Goal: Task Accomplishment & Management: Manage account settings

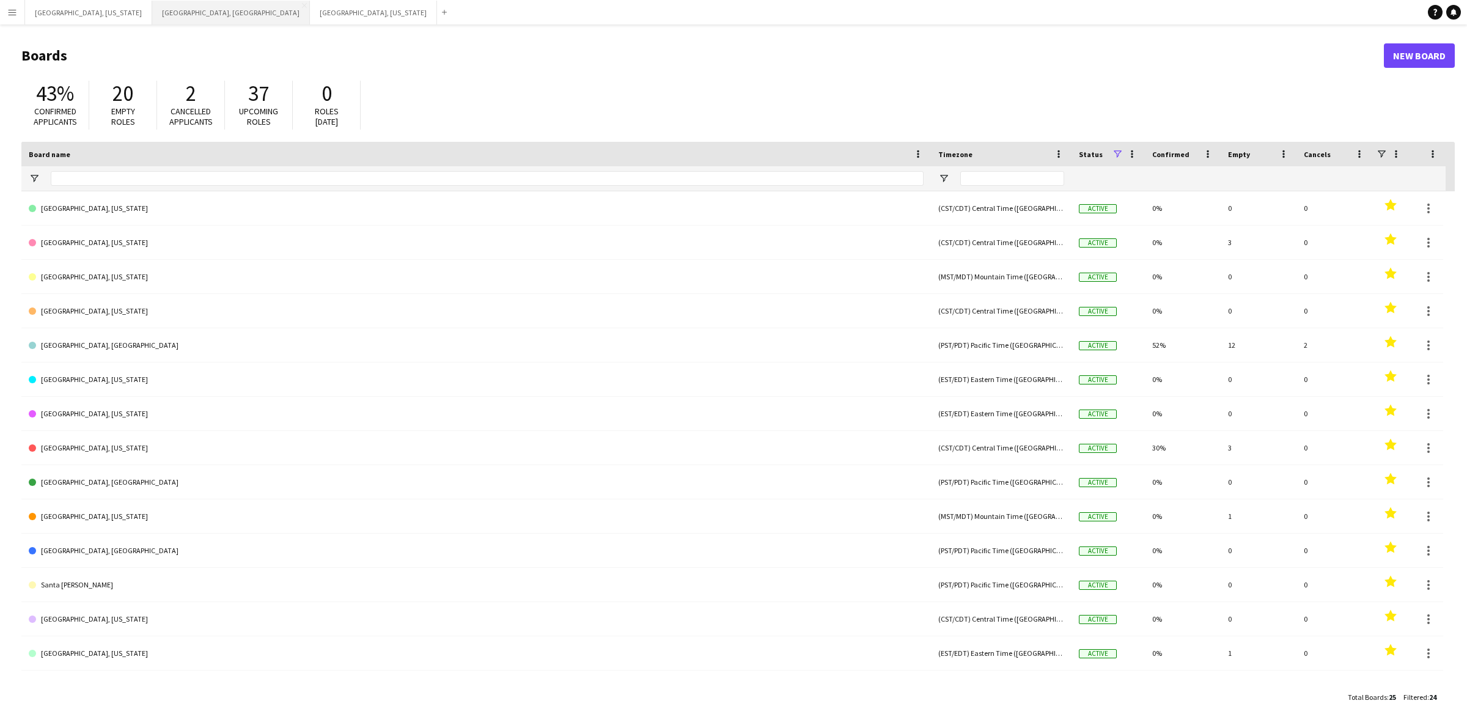
click at [152, 21] on button "[GEOGRAPHIC_DATA], [GEOGRAPHIC_DATA] Close" at bounding box center [231, 13] width 158 height 24
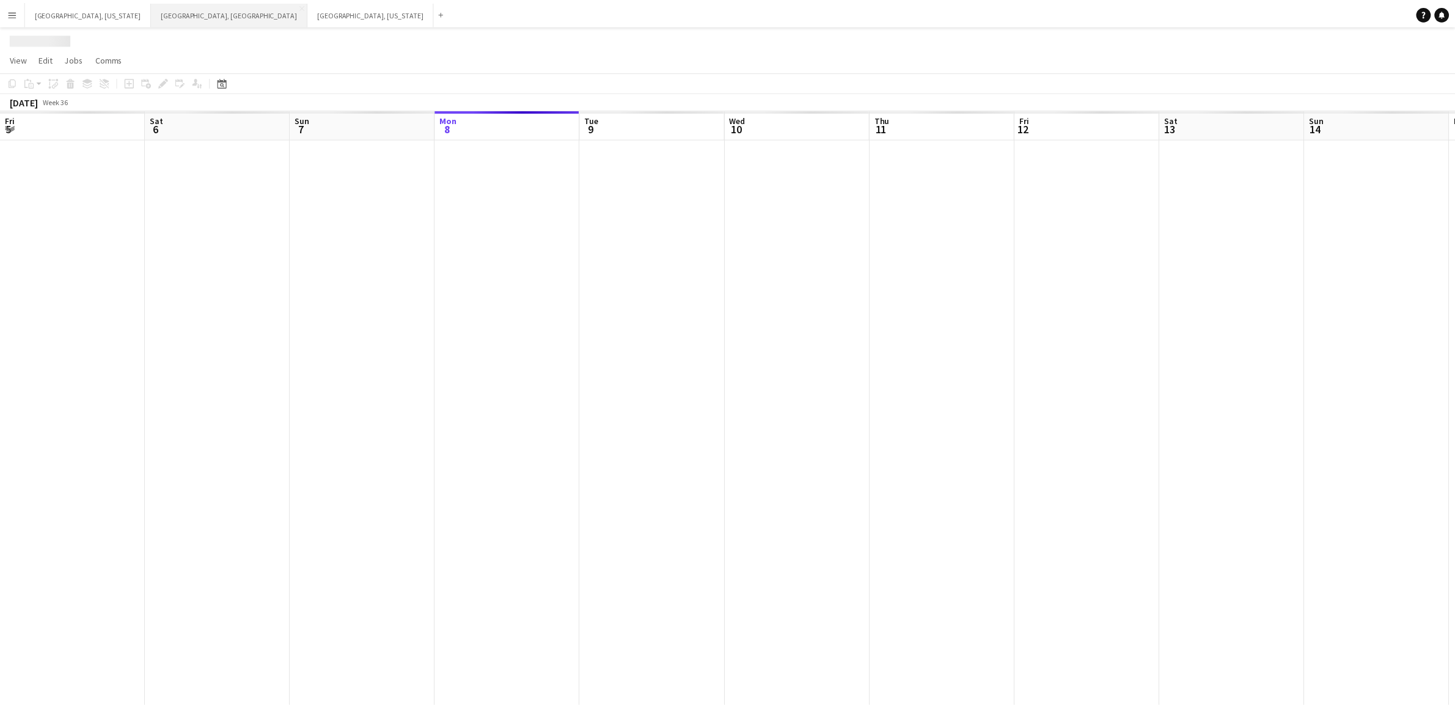
scroll to position [0, 291]
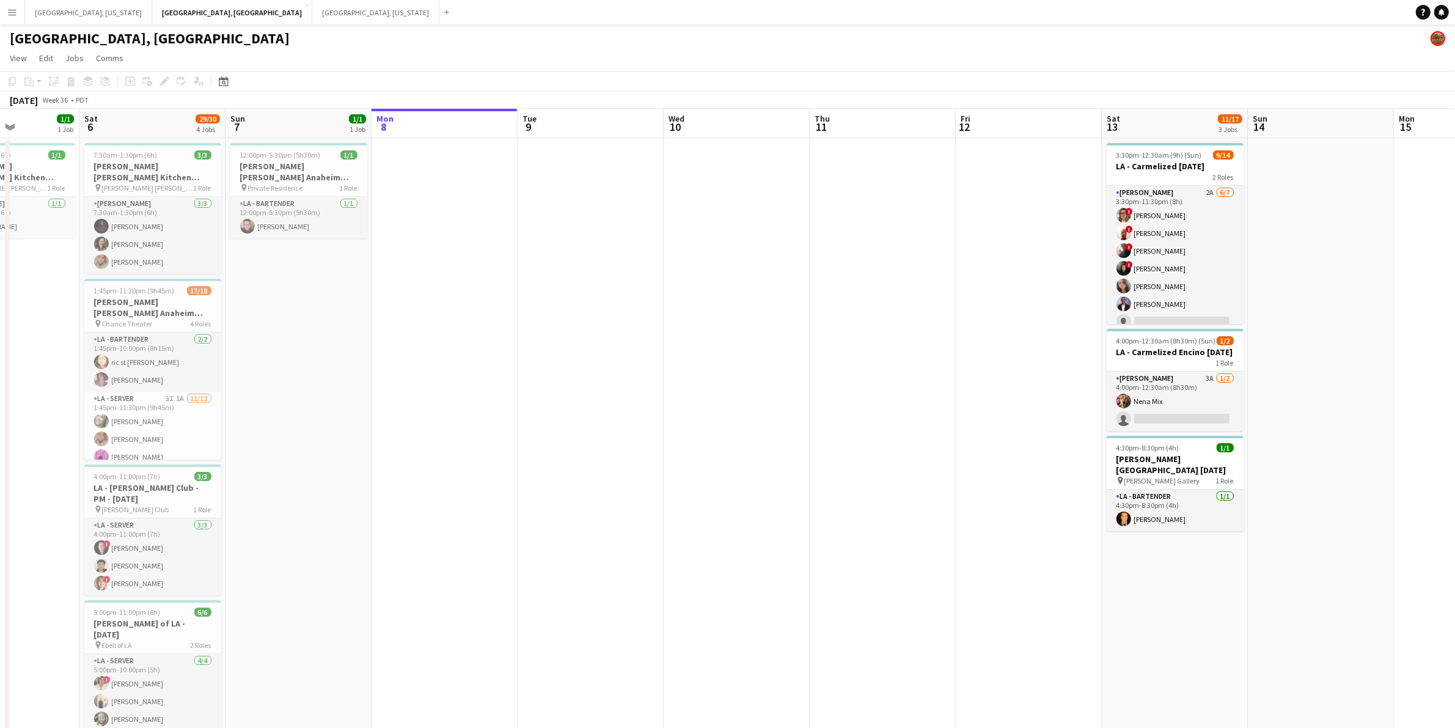
drag, startPoint x: 276, startPoint y: 294, endPoint x: 501, endPoint y: 273, distance: 225.9
click at [501, 273] on app-calendar-viewport "Wed 3 Thu 4 Fri 5 1/1 1 Job Sat 6 29/30 4 Jobs Sun 7 1/1 1 Job Mon 8 Tue 9 Wed …" at bounding box center [727, 458] width 1455 height 698
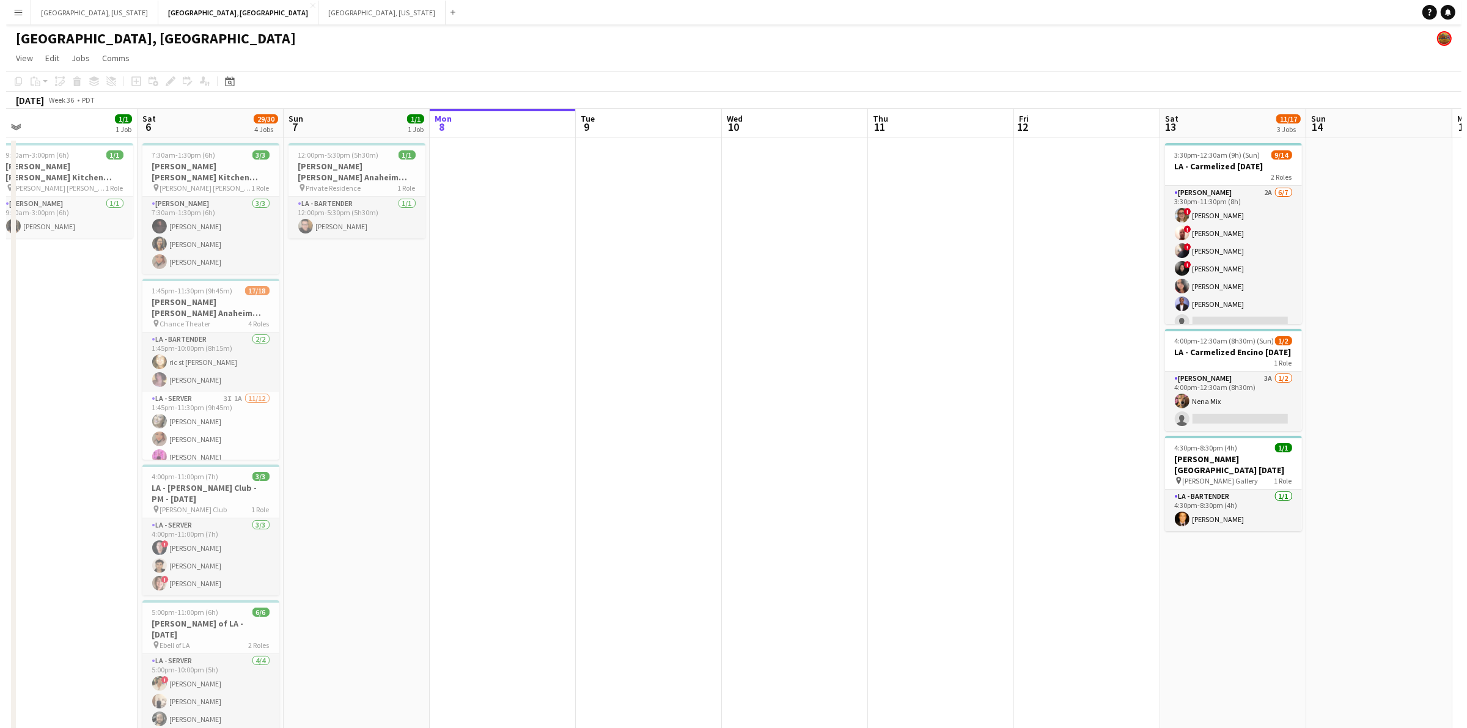
scroll to position [0, 306]
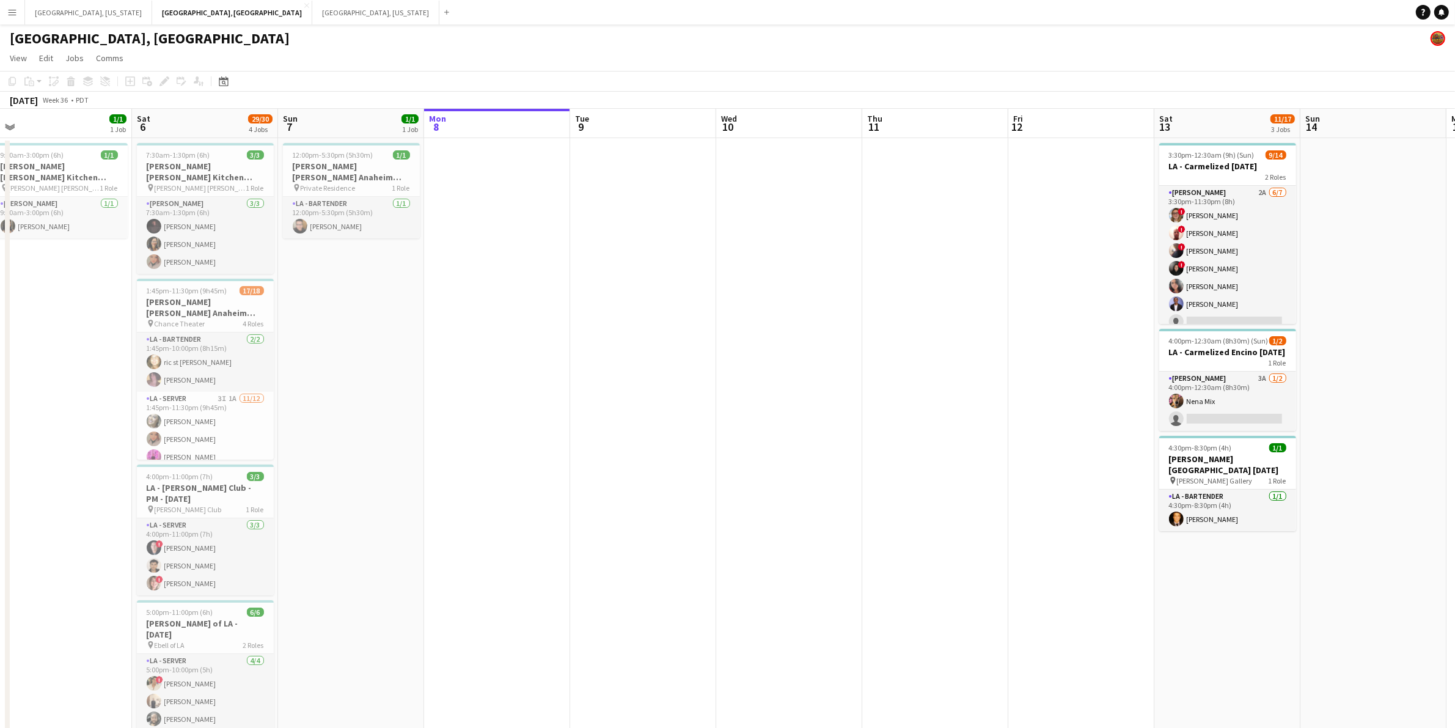
drag, startPoint x: 438, startPoint y: 279, endPoint x: 491, endPoint y: 280, distance: 52.6
click at [491, 280] on app-calendar-viewport "Wed 3 Thu 4 Fri 5 1/1 1 Job Sat 6 29/30 4 Jobs Sun 7 1/1 1 Job Mon 8 Tue 9 Wed …" at bounding box center [727, 458] width 1455 height 698
click at [354, 168] on h3 "[PERSON_NAME] [PERSON_NAME] Anaheim [DATE]" at bounding box center [351, 172] width 137 height 22
click at [159, 78] on icon "Edit" at bounding box center [164, 81] width 10 height 10
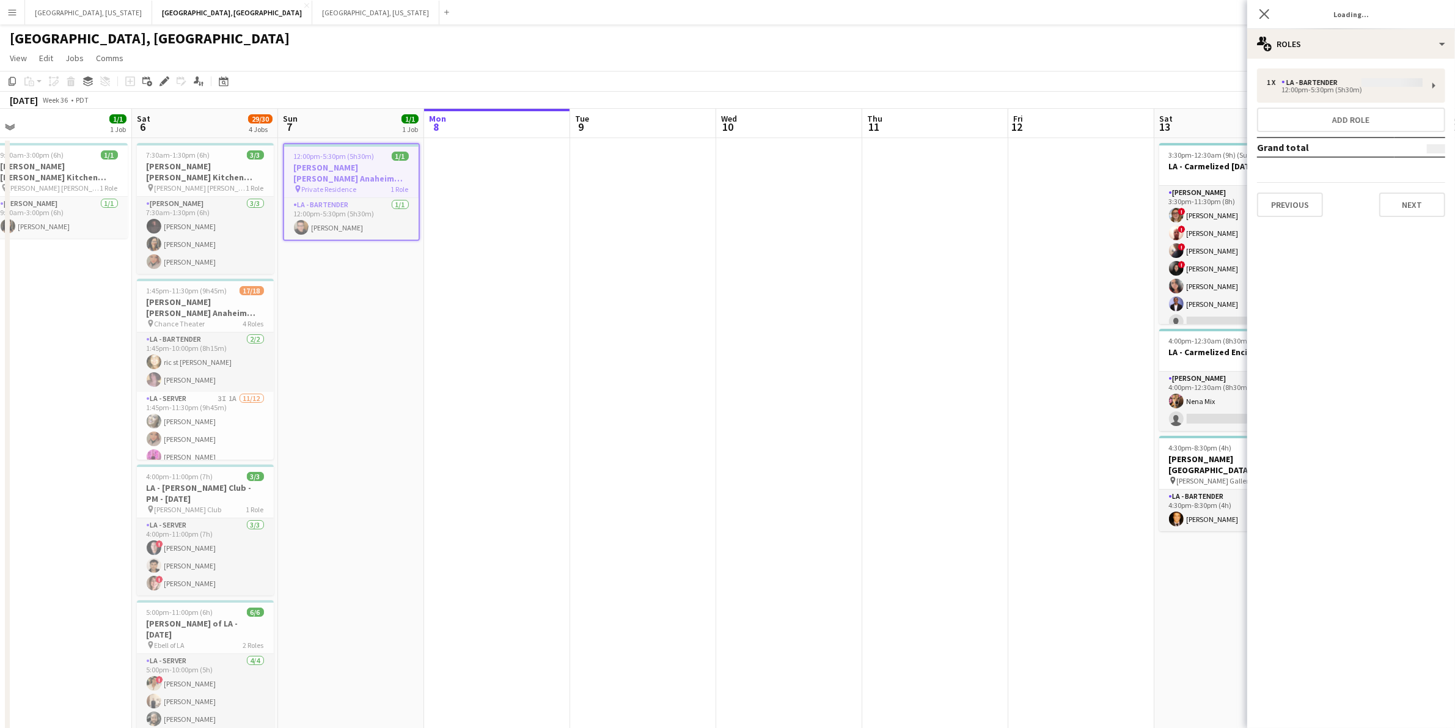
type input "**********"
click at [1423, 210] on button "Next" at bounding box center [1412, 204] width 66 height 24
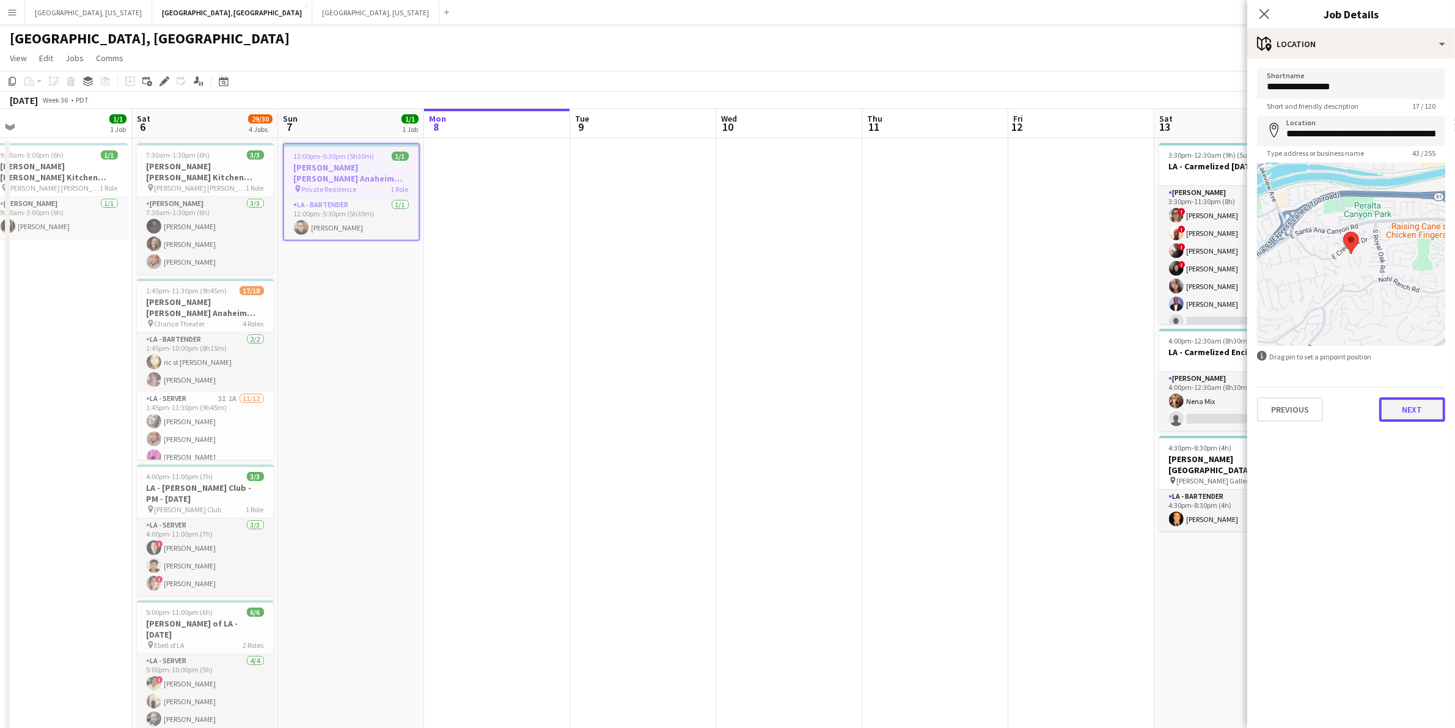
click at [1407, 417] on button "Next" at bounding box center [1412, 409] width 66 height 24
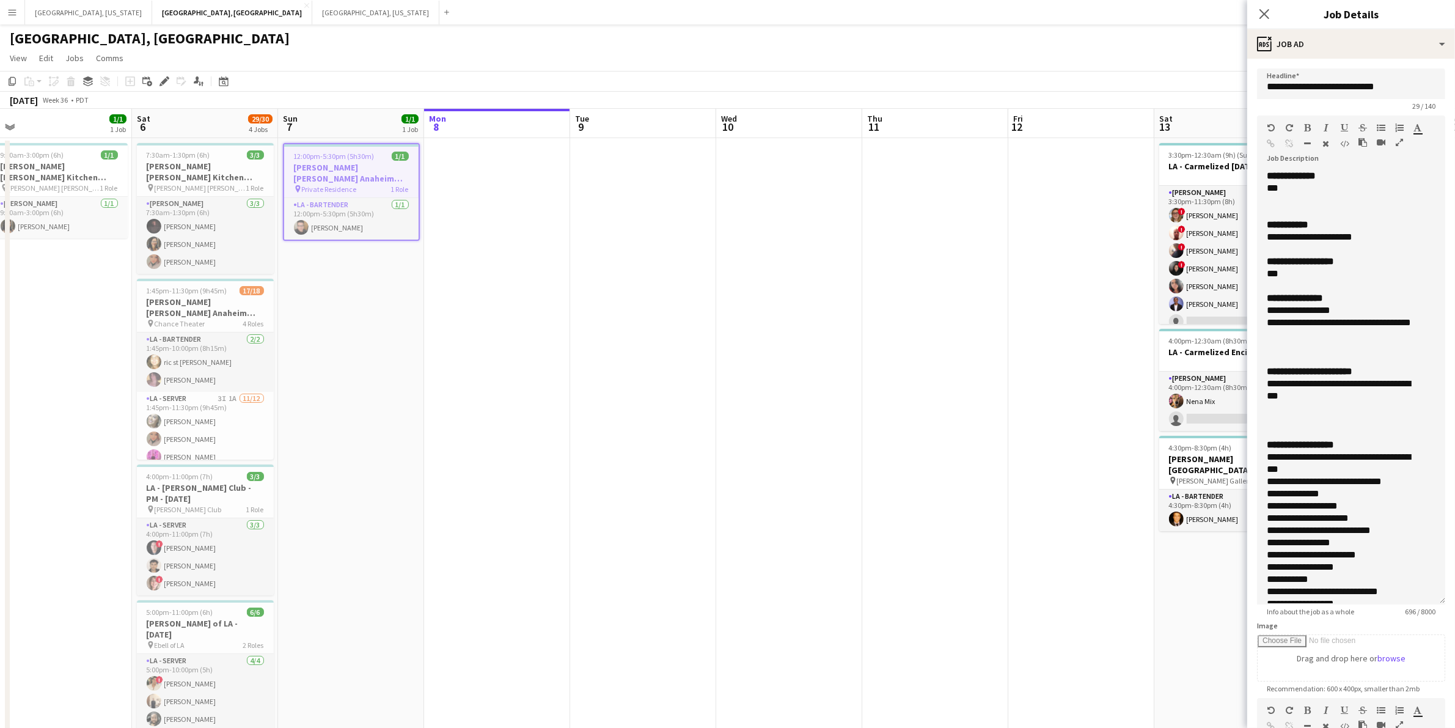
drag, startPoint x: 1442, startPoint y: 234, endPoint x: 1446, endPoint y: 596, distance: 362.4
click at [1446, 596] on mat-expansion-panel "**********" at bounding box center [1351, 393] width 208 height 669
click at [10, 10] on app-icon "Menu" at bounding box center [12, 12] width 10 height 10
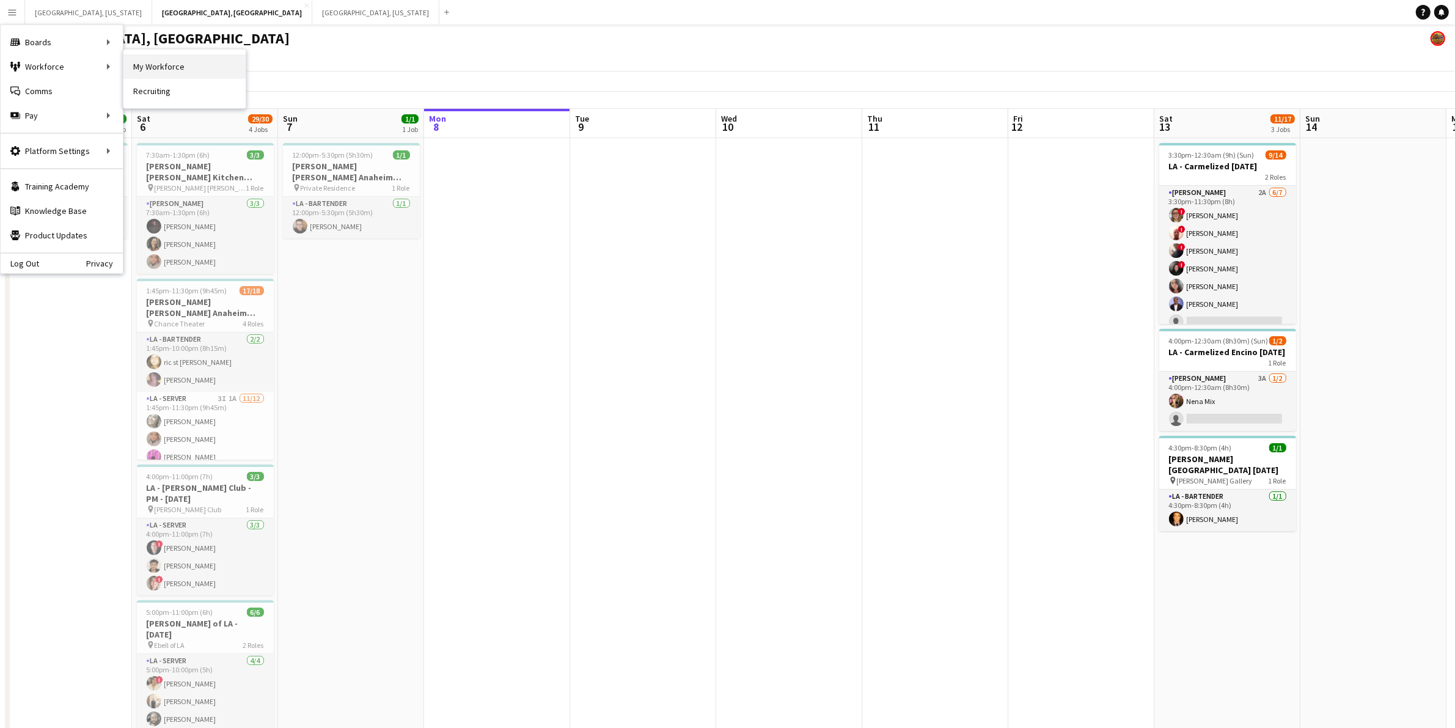
click at [148, 62] on link "My Workforce" at bounding box center [184, 66] width 122 height 24
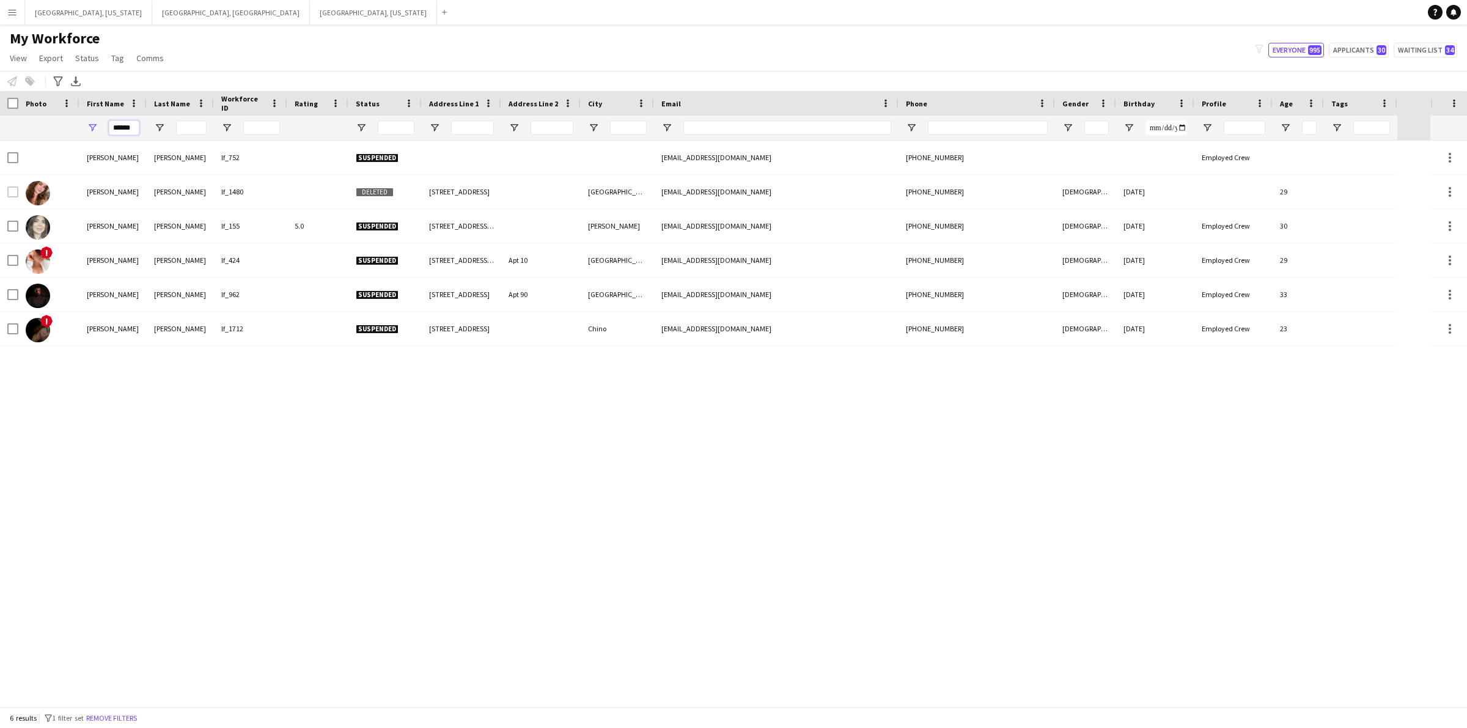
click at [133, 126] on input "******" at bounding box center [124, 127] width 31 height 15
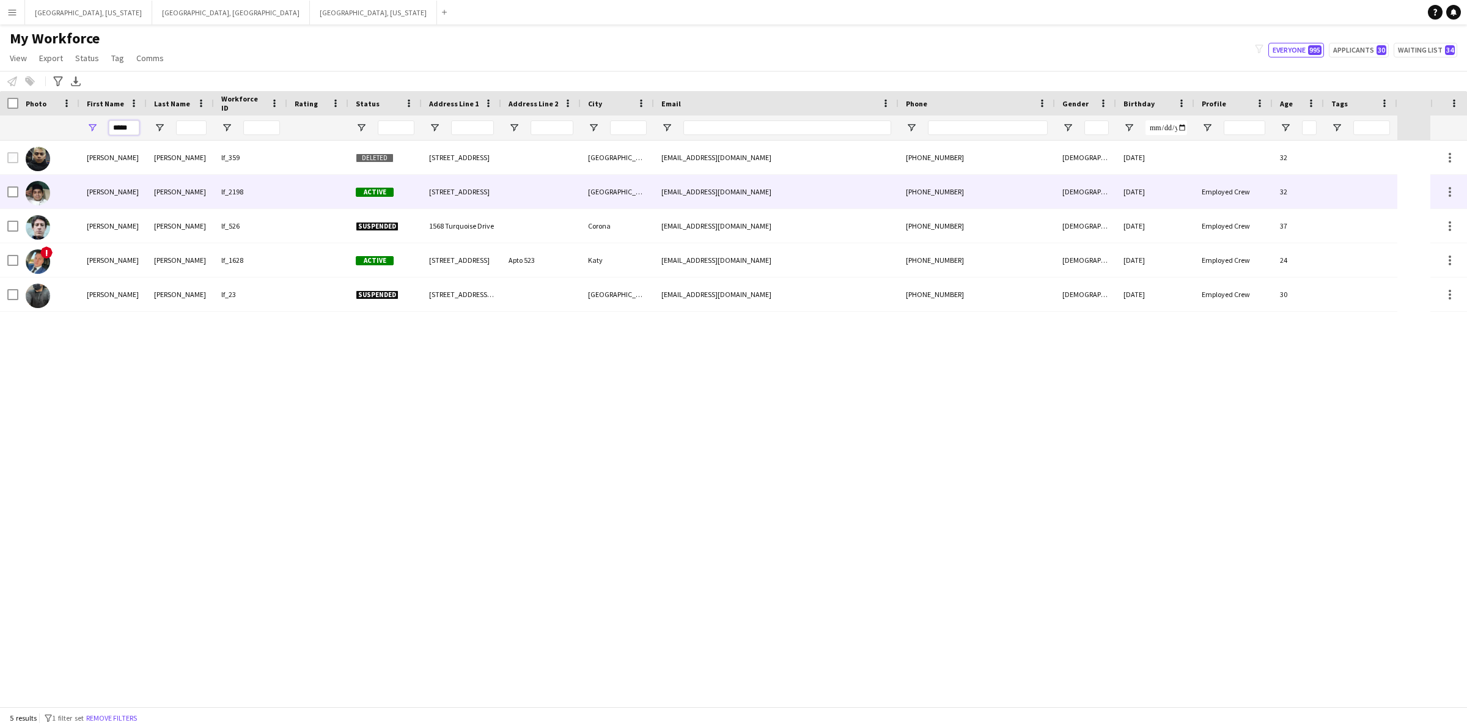
type input "*****"
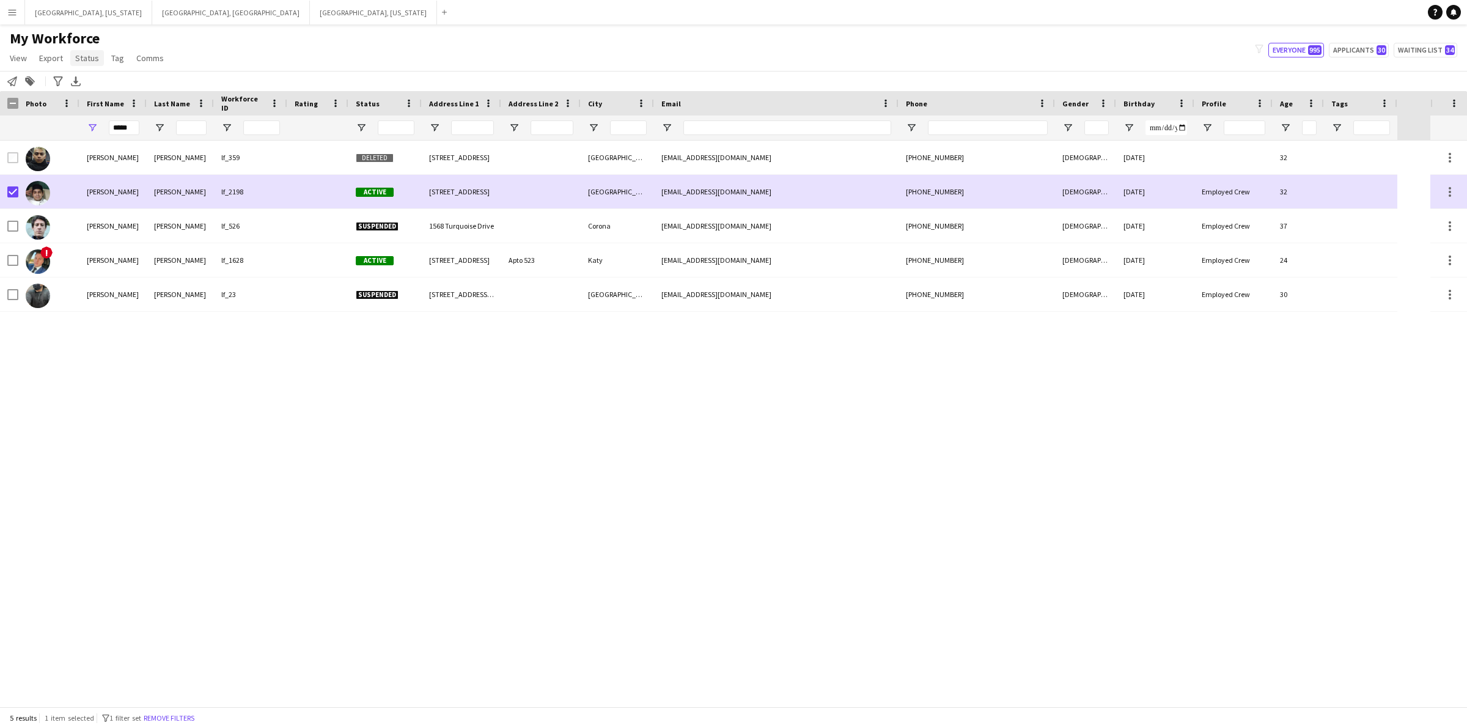
click at [75, 59] on span "Status" at bounding box center [87, 58] width 24 height 11
click at [112, 95] on link "Edit" at bounding box center [113, 84] width 86 height 26
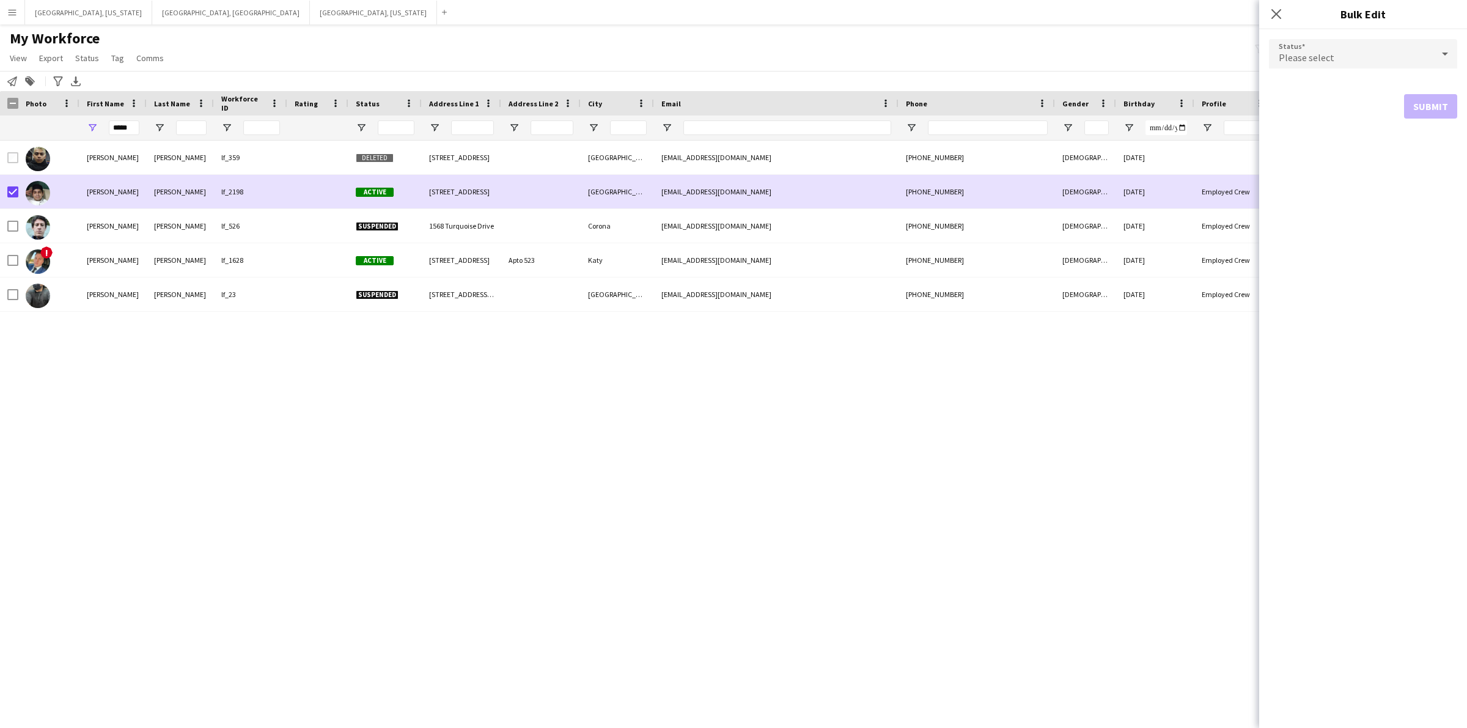
click at [1384, 37] on form "Status Please select Submit" at bounding box center [1363, 78] width 188 height 99
click at [1377, 47] on div "Please select" at bounding box center [1351, 53] width 164 height 29
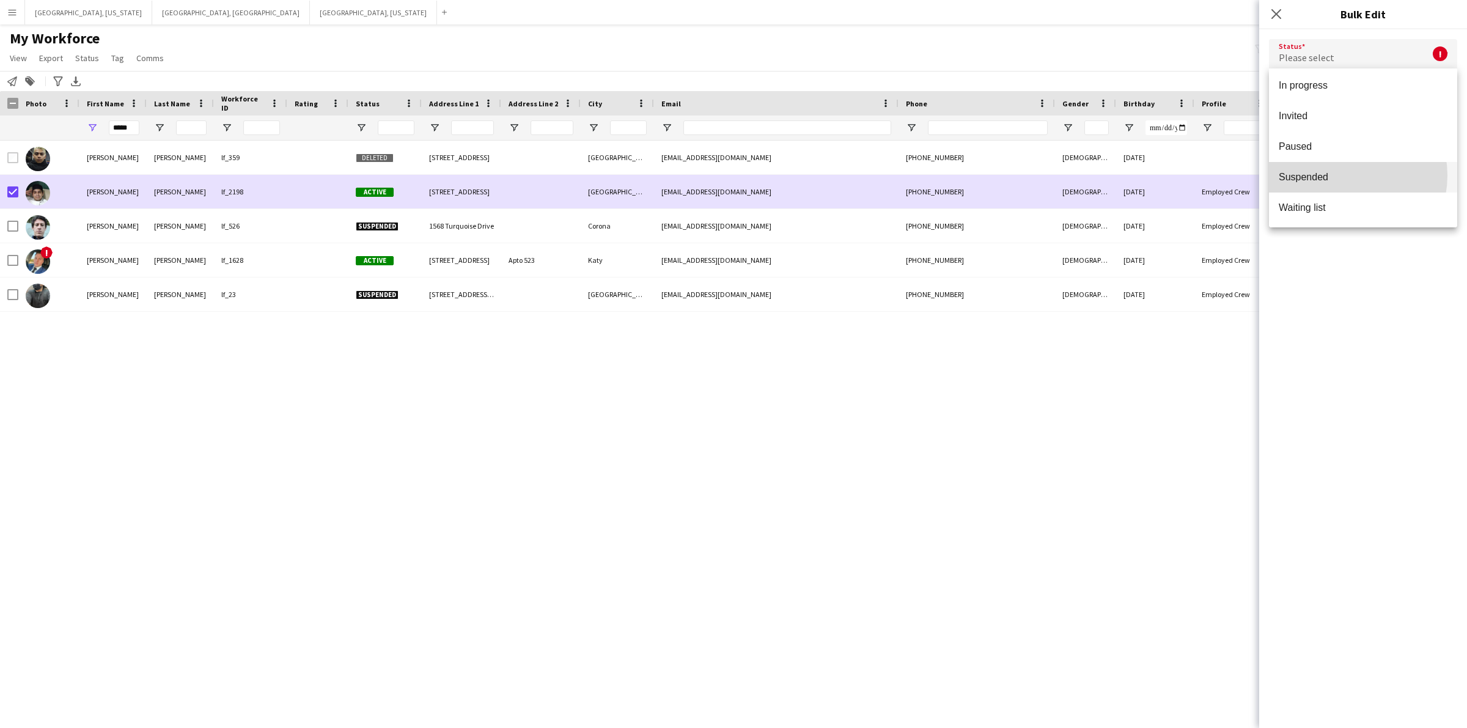
click at [1343, 175] on span "Suspended" at bounding box center [1362, 177] width 169 height 12
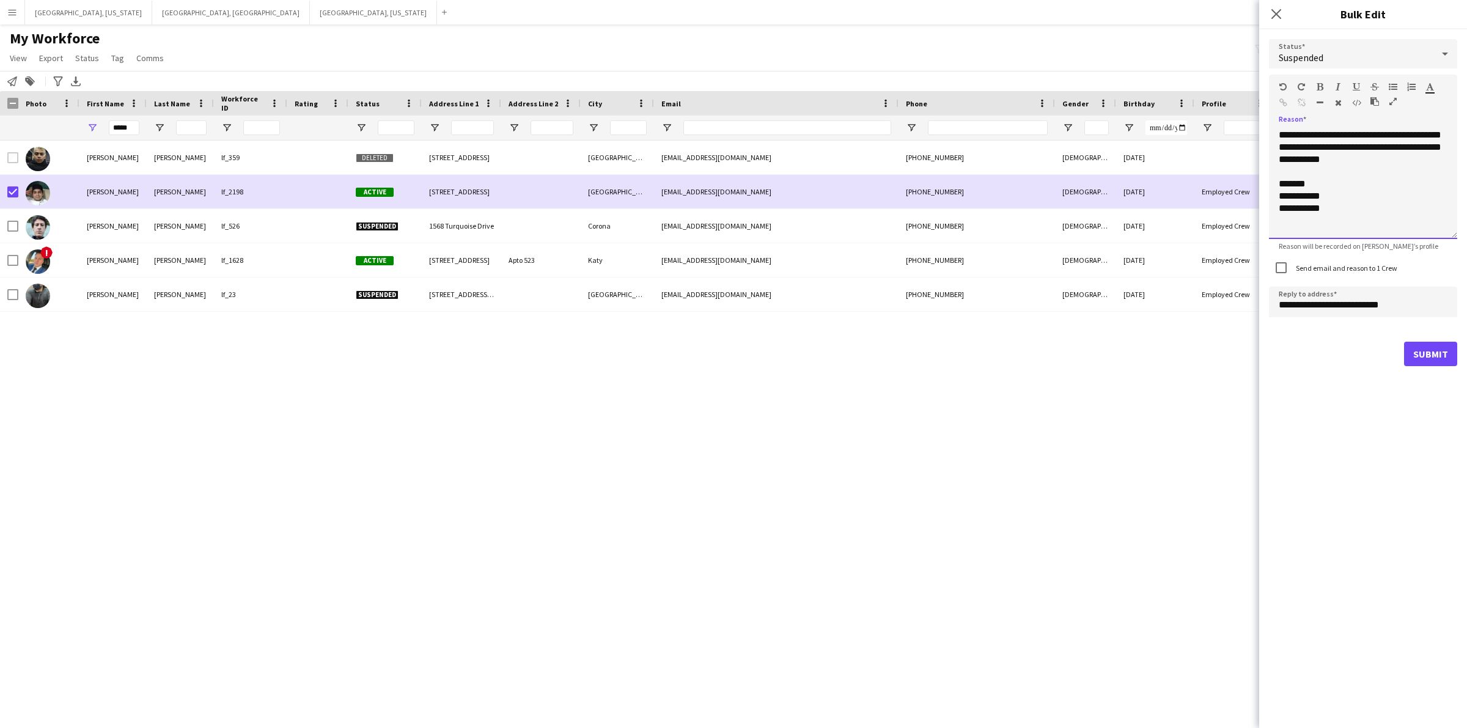
drag, startPoint x: 1413, startPoint y: 163, endPoint x: 1416, endPoint y: 135, distance: 27.7
click at [1416, 135] on div "**********" at bounding box center [1363, 184] width 188 height 110
drag, startPoint x: 1325, startPoint y: 218, endPoint x: 1273, endPoint y: 218, distance: 51.9
click at [1273, 218] on div "**********" at bounding box center [1363, 184] width 188 height 110
click at [1440, 357] on button "Submit" at bounding box center [1430, 354] width 53 height 24
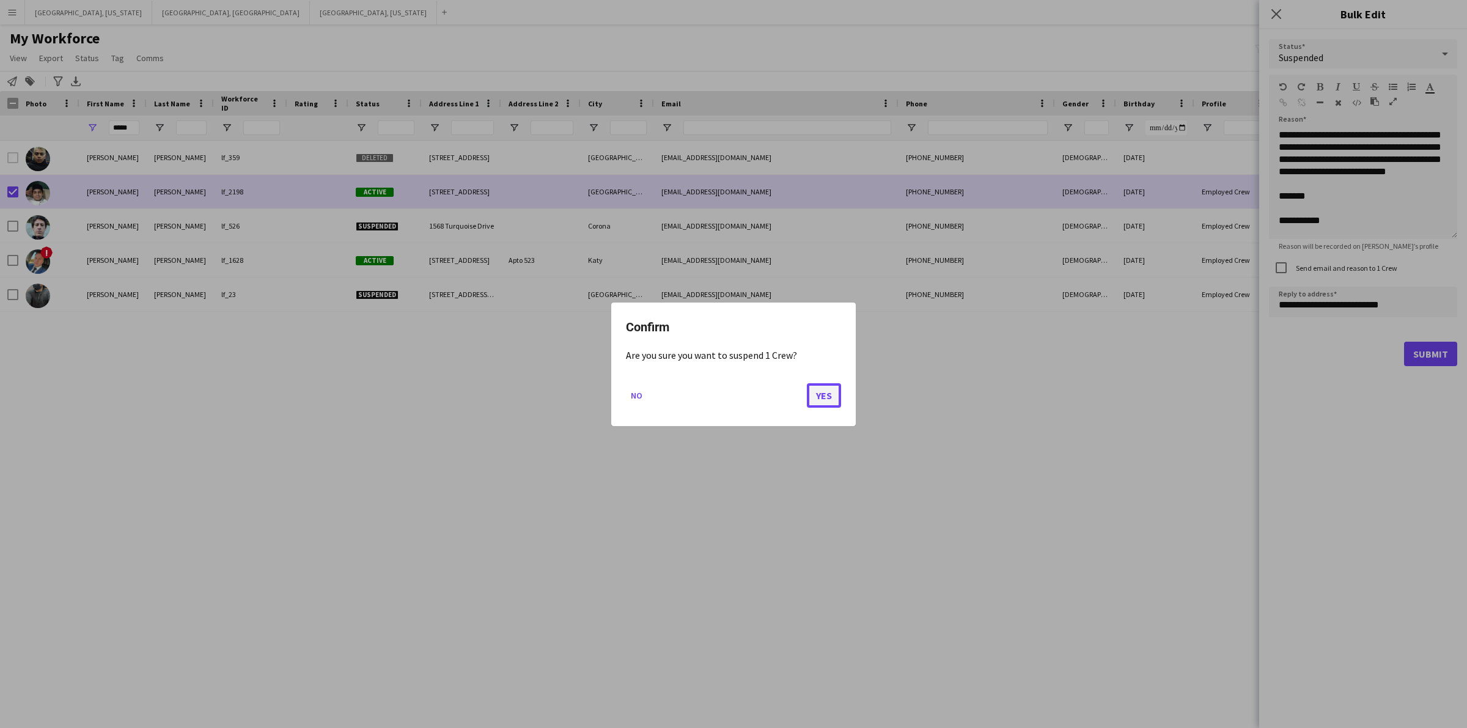
click at [824, 395] on button "Yes" at bounding box center [824, 395] width 34 height 24
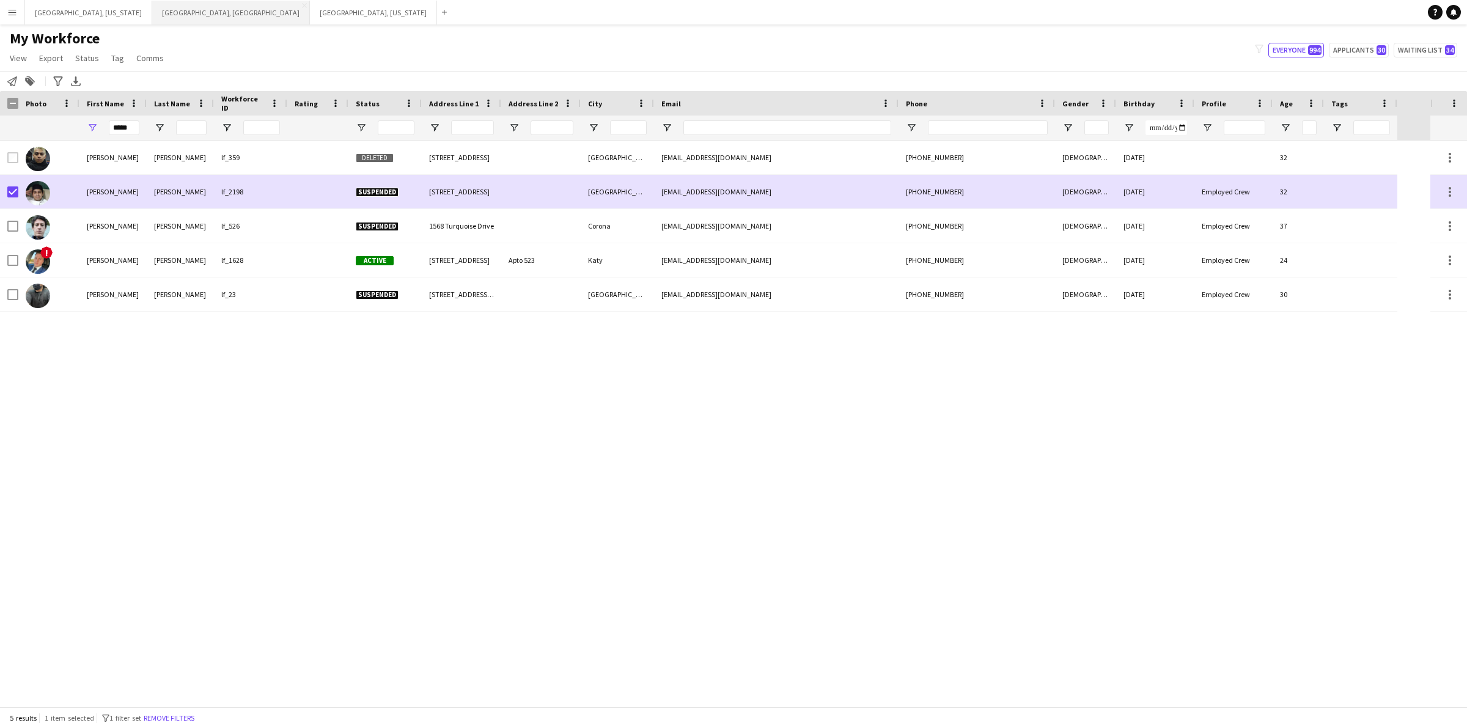
click at [152, 8] on button "[GEOGRAPHIC_DATA], [GEOGRAPHIC_DATA] Close" at bounding box center [231, 13] width 158 height 24
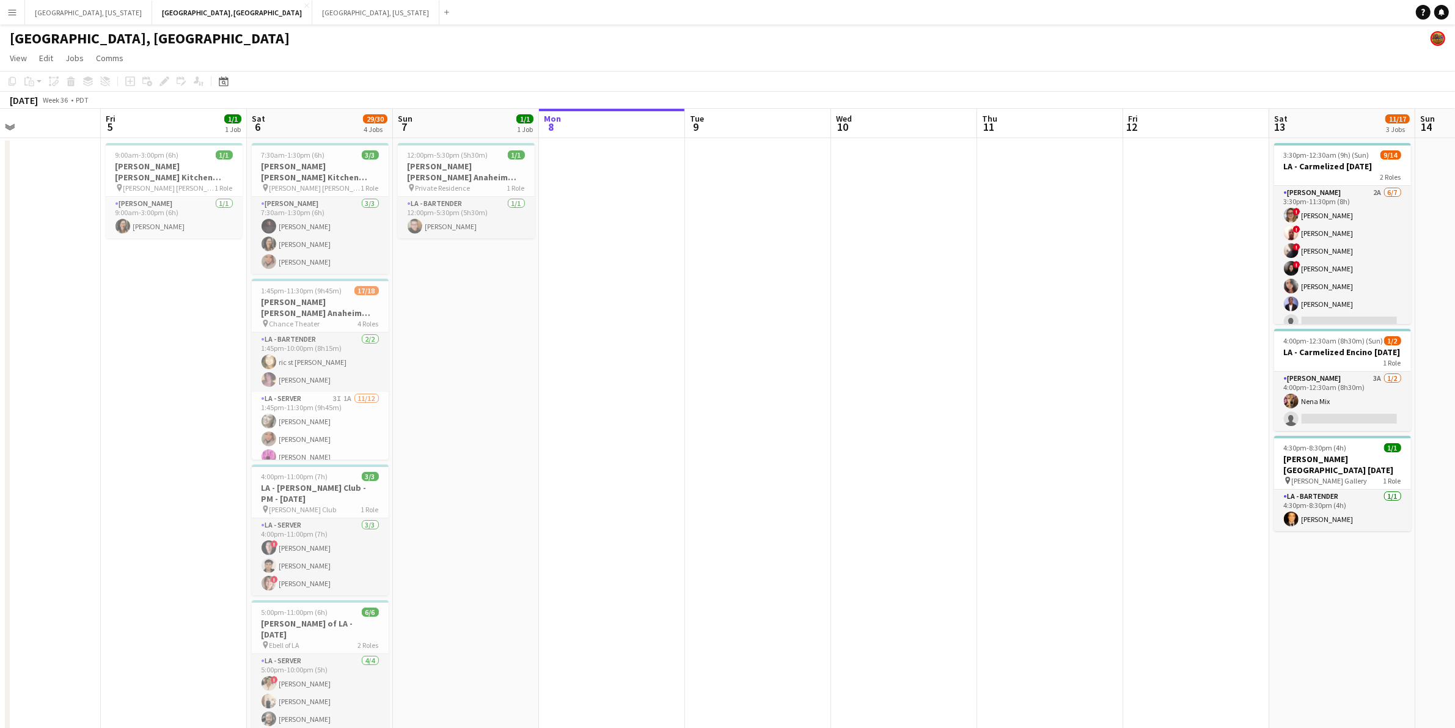
scroll to position [0, 337]
drag, startPoint x: 315, startPoint y: 480, endPoint x: 533, endPoint y: 465, distance: 219.3
click at [708, 466] on app-calendar-viewport "Tue 2 Wed 3 Thu 4 Fri 5 1/1 1 Job Sat 6 29/30 4 Jobs Sun 7 1/1 1 Job Mon 8 Tue …" at bounding box center [727, 458] width 1455 height 698
click at [296, 296] on h3 "[PERSON_NAME] [PERSON_NAME] Anaheim [DATE]" at bounding box center [320, 307] width 137 height 22
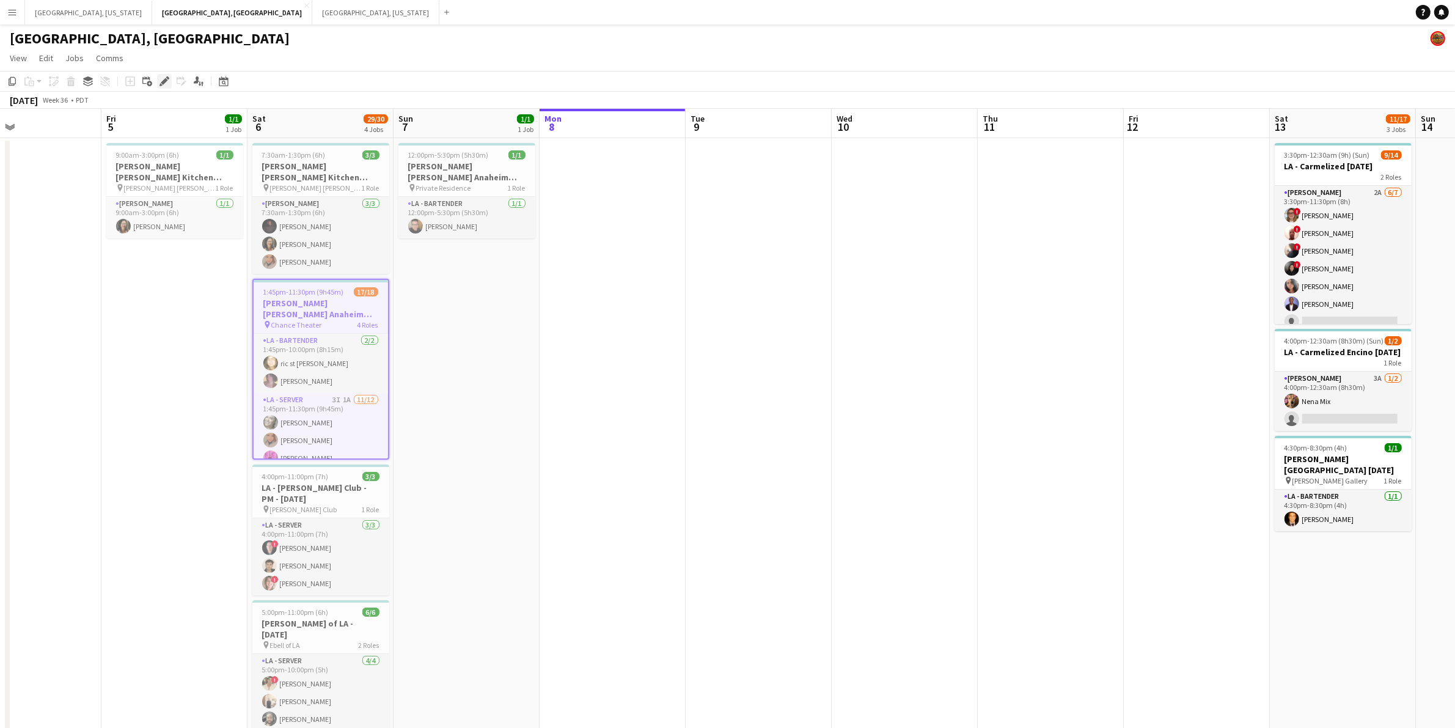
click at [160, 82] on icon "Edit" at bounding box center [164, 81] width 10 height 10
type input "**********"
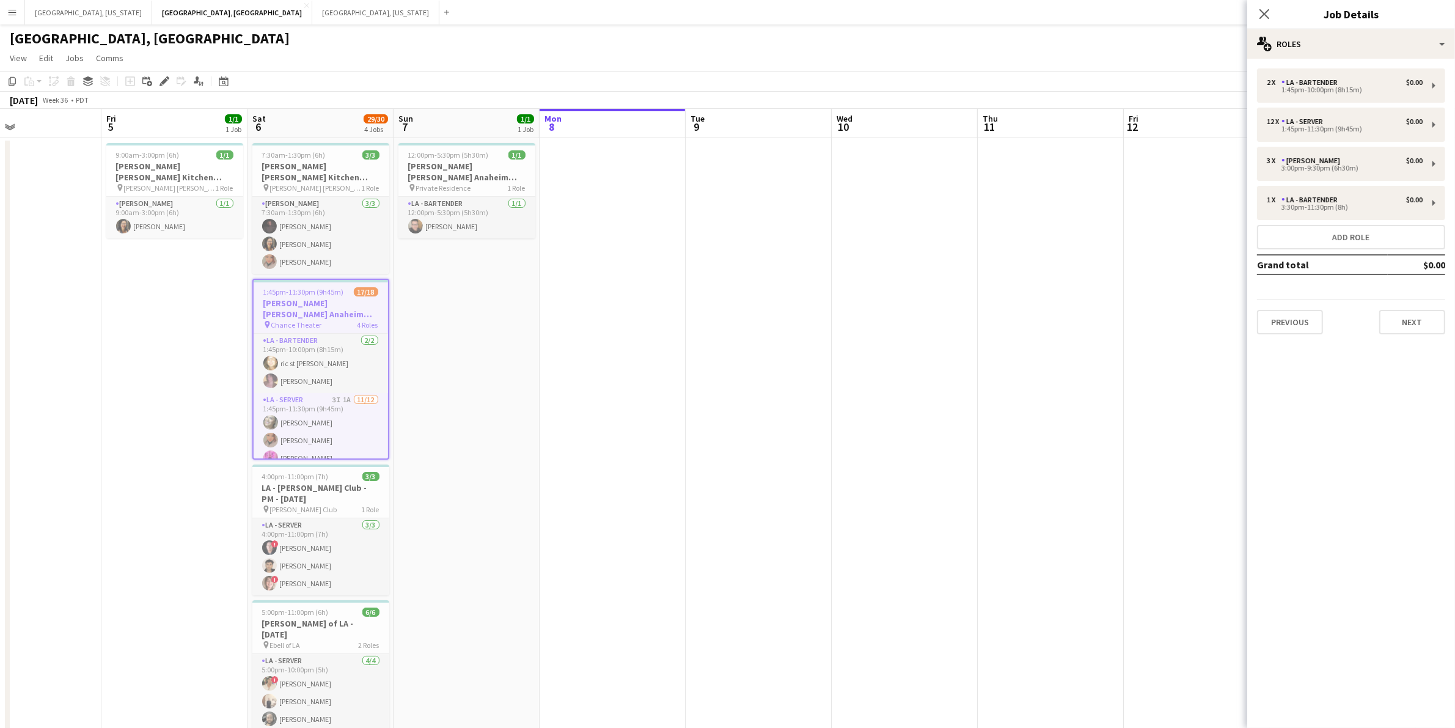
click at [1441, 306] on div "Previous Next" at bounding box center [1351, 316] width 188 height 35
click at [1438, 321] on button "Next" at bounding box center [1412, 322] width 66 height 24
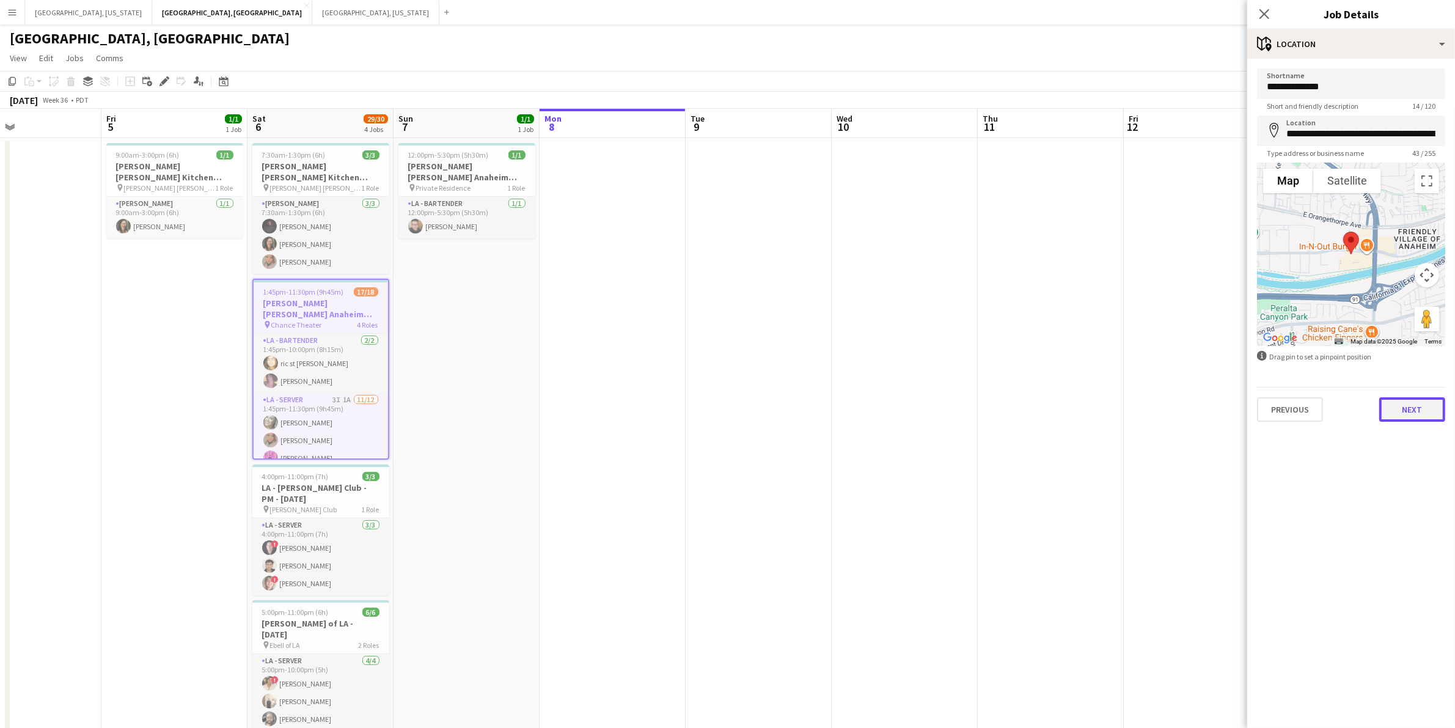
click at [1413, 412] on button "Next" at bounding box center [1412, 409] width 66 height 24
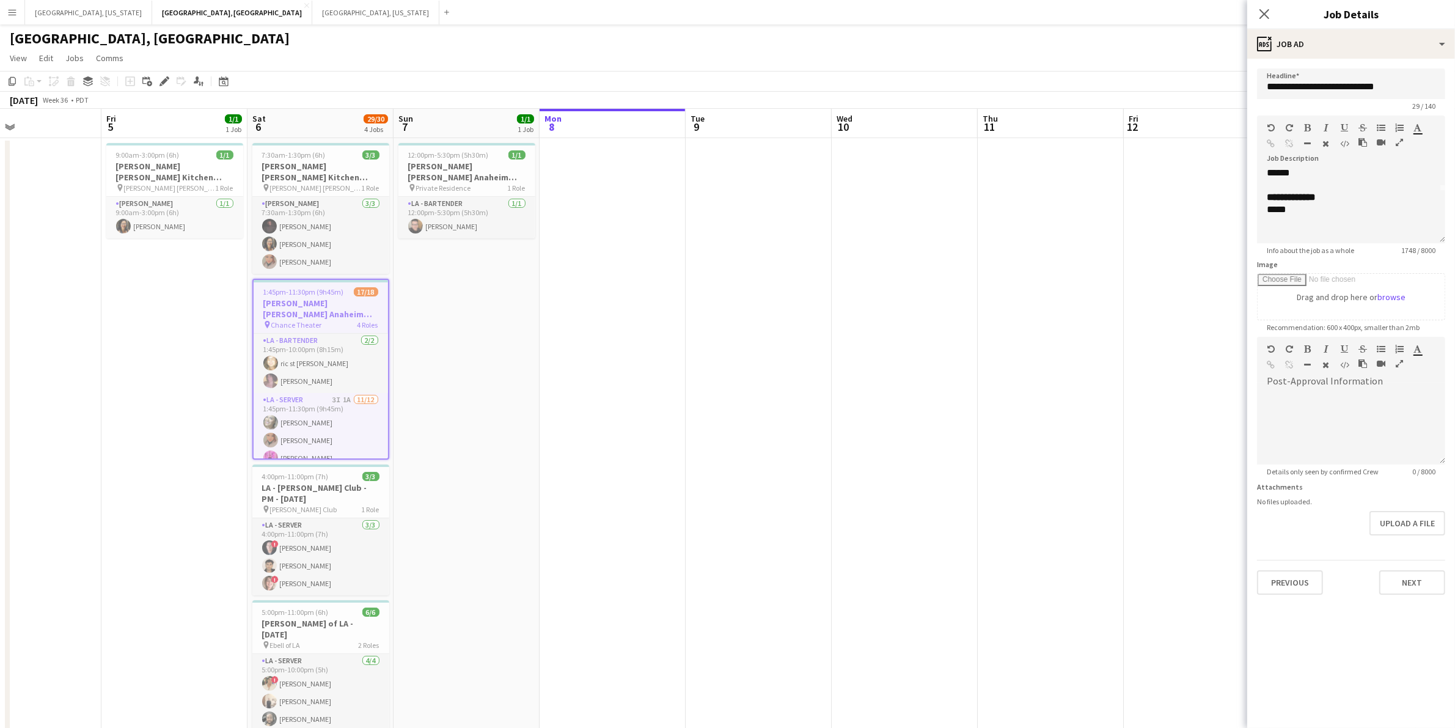
scroll to position [76, 0]
drag, startPoint x: 1266, startPoint y: 13, endPoint x: 1196, endPoint y: 0, distance: 70.9
click at [1266, 13] on icon "Close pop-in" at bounding box center [1264, 14] width 10 height 10
